Goal: Obtain resource: Obtain resource

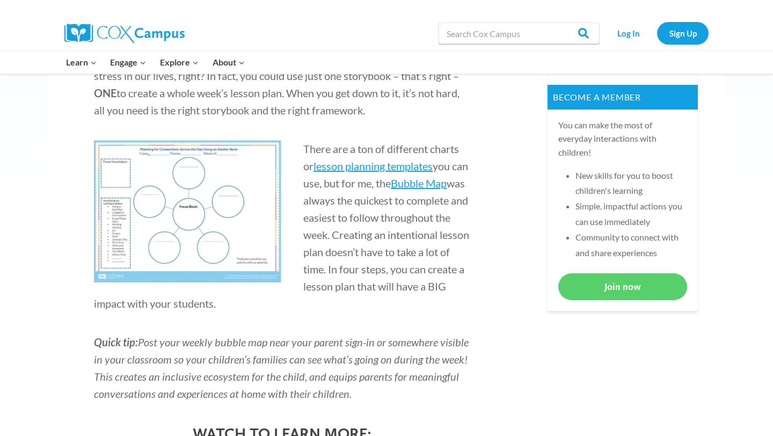
scroll to position [455, 0]
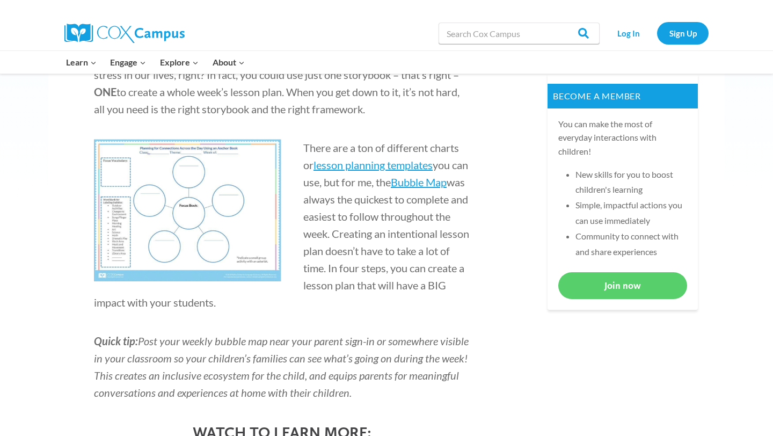
click at [202, 224] on img at bounding box center [188, 210] width 188 height 142
click at [446, 179] on span "Bubble Map" at bounding box center [419, 182] width 56 height 13
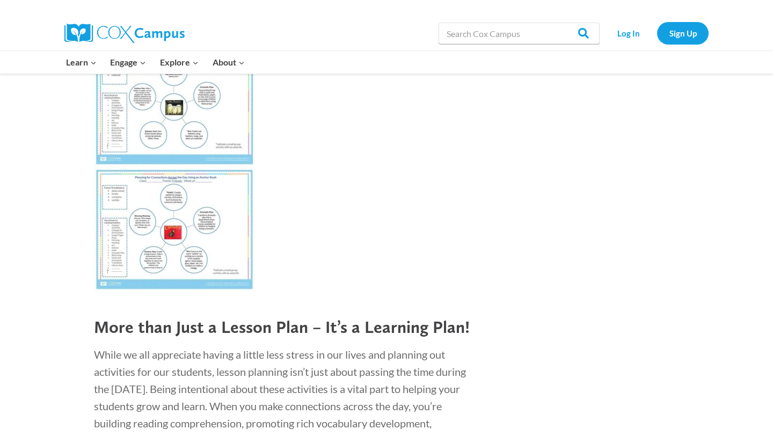
scroll to position [4201, 0]
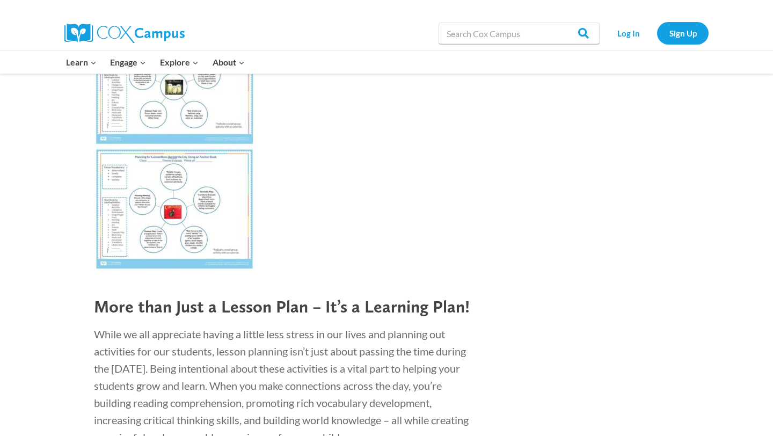
click at [168, 191] on img at bounding box center [174, 209] width 161 height 124
click at [168, 192] on img at bounding box center [174, 209] width 161 height 124
click at [144, 197] on img at bounding box center [174, 209] width 161 height 124
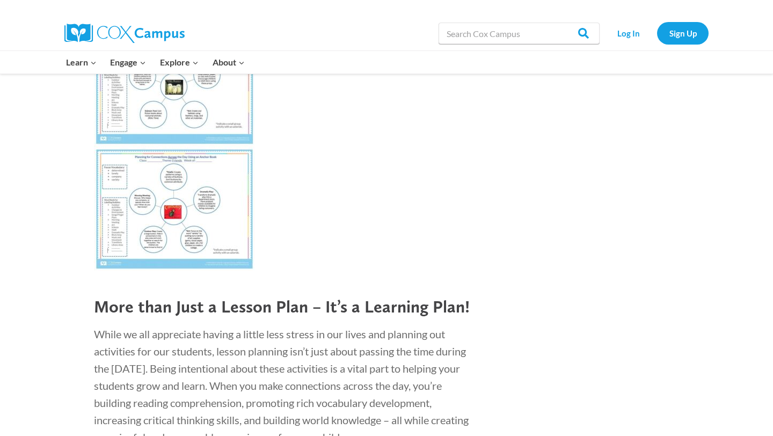
click at [148, 182] on img at bounding box center [174, 209] width 161 height 124
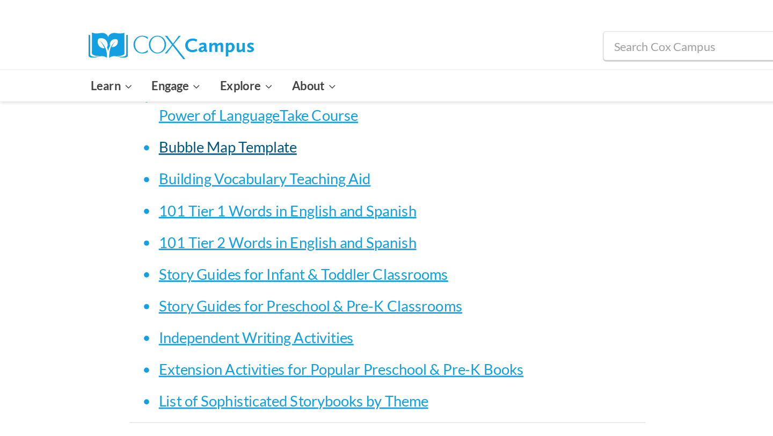
scroll to position [4624, 0]
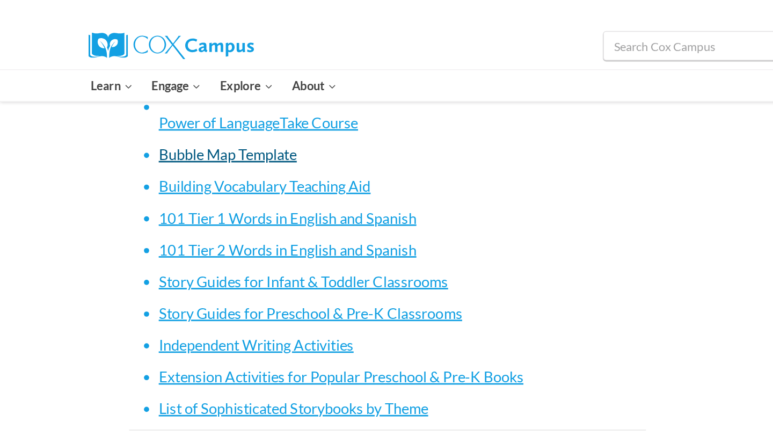
click at [171, 115] on link "Bubble Map Template" at bounding box center [165, 112] width 100 height 13
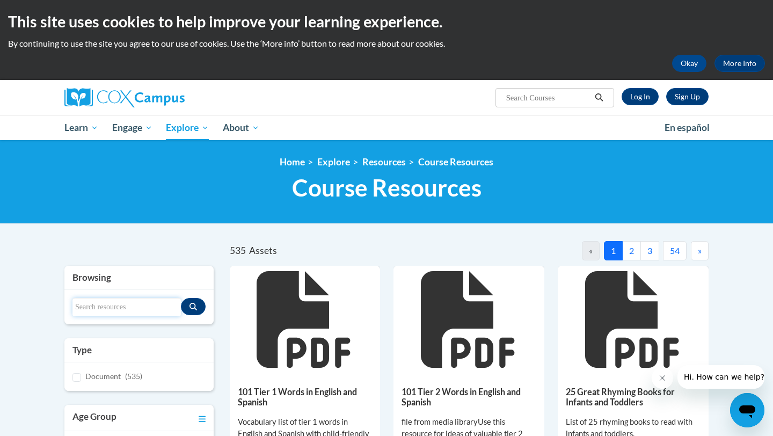
click at [104, 306] on input "Search resources" at bounding box center [127, 307] width 108 height 18
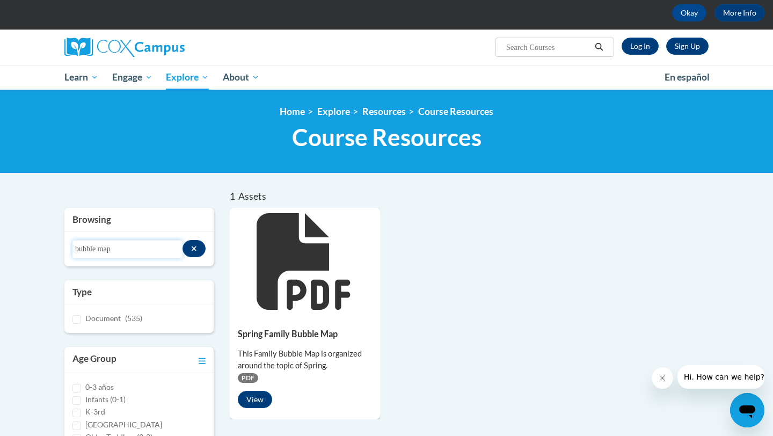
scroll to position [49, 0]
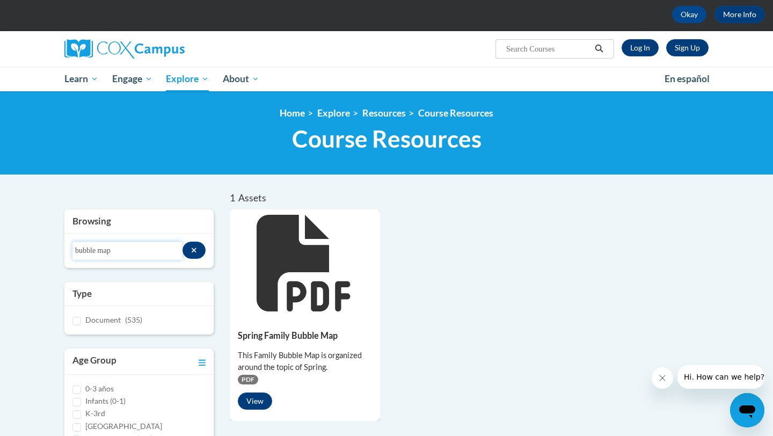
drag, startPoint x: 115, startPoint y: 251, endPoint x: 66, endPoint y: 251, distance: 49.9
click at [66, 251] on div "Search resources bubble map" at bounding box center [138, 251] width 149 height 34
type input "book"
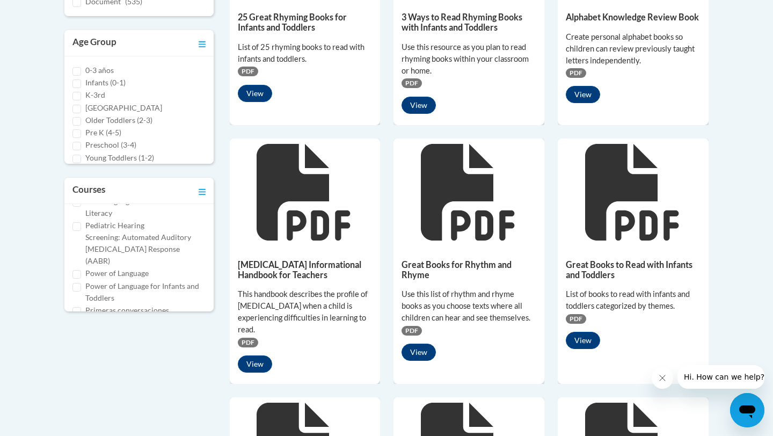
scroll to position [402, 0]
